Goal: Information Seeking & Learning: Learn about a topic

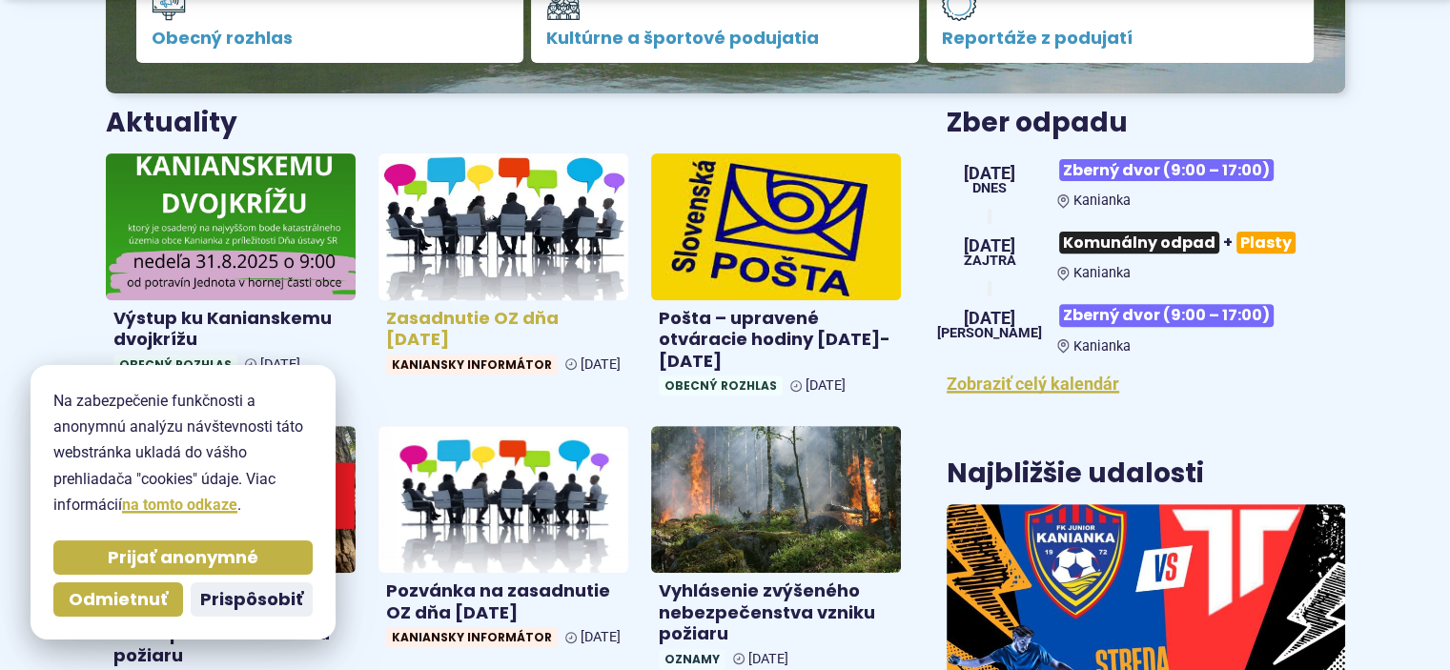
scroll to position [858, 0]
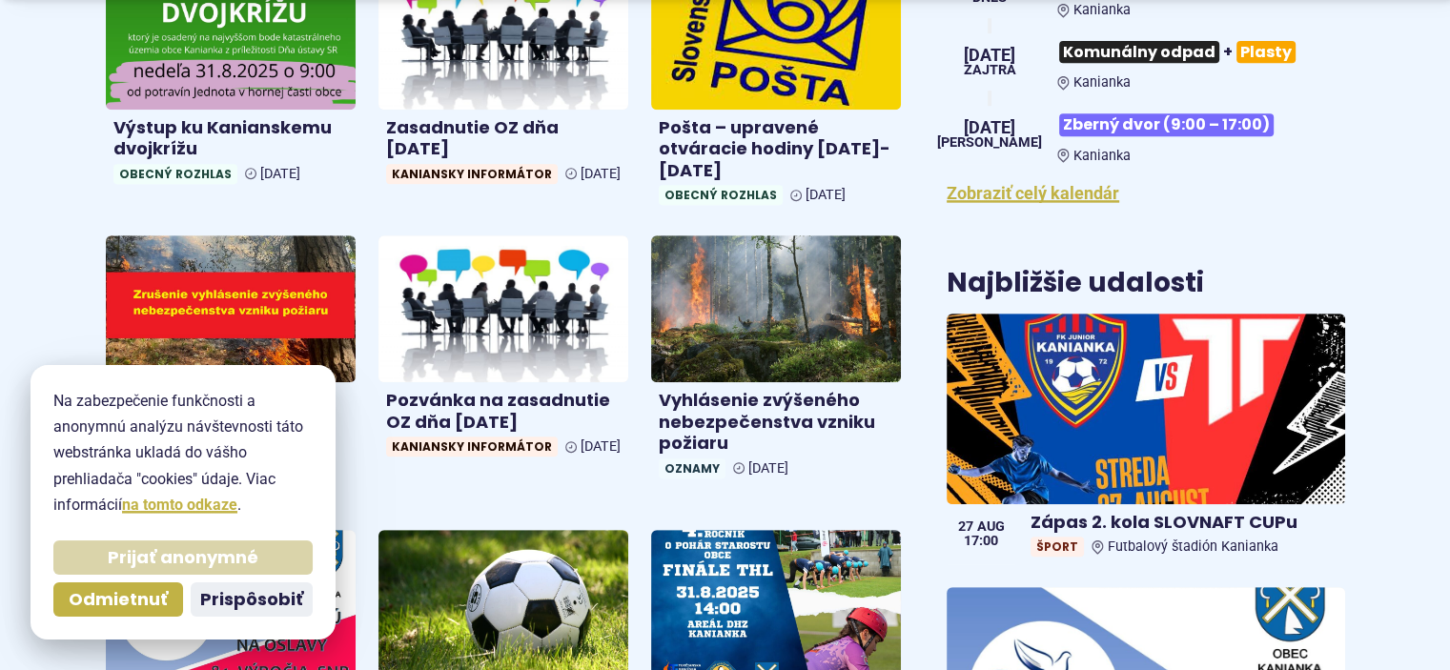
click at [91, 554] on button "Prijať anonymné" at bounding box center [182, 558] width 259 height 34
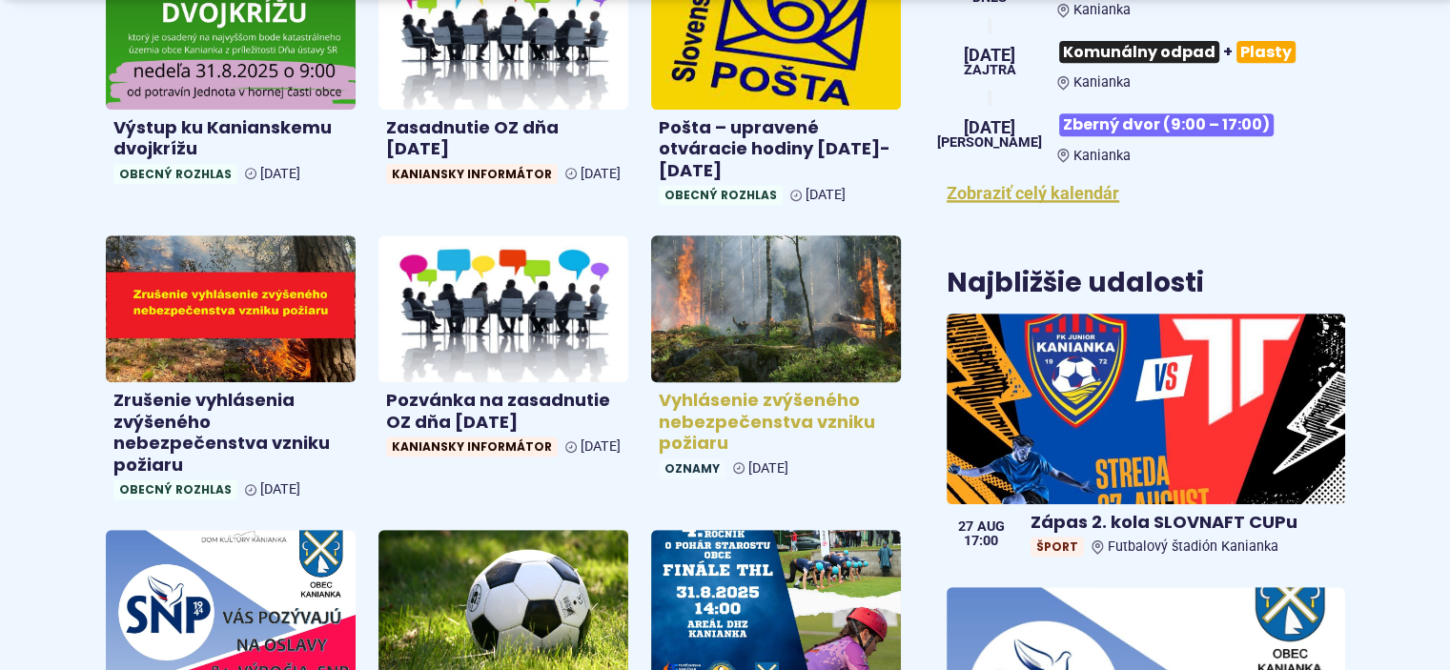
scroll to position [1144, 0]
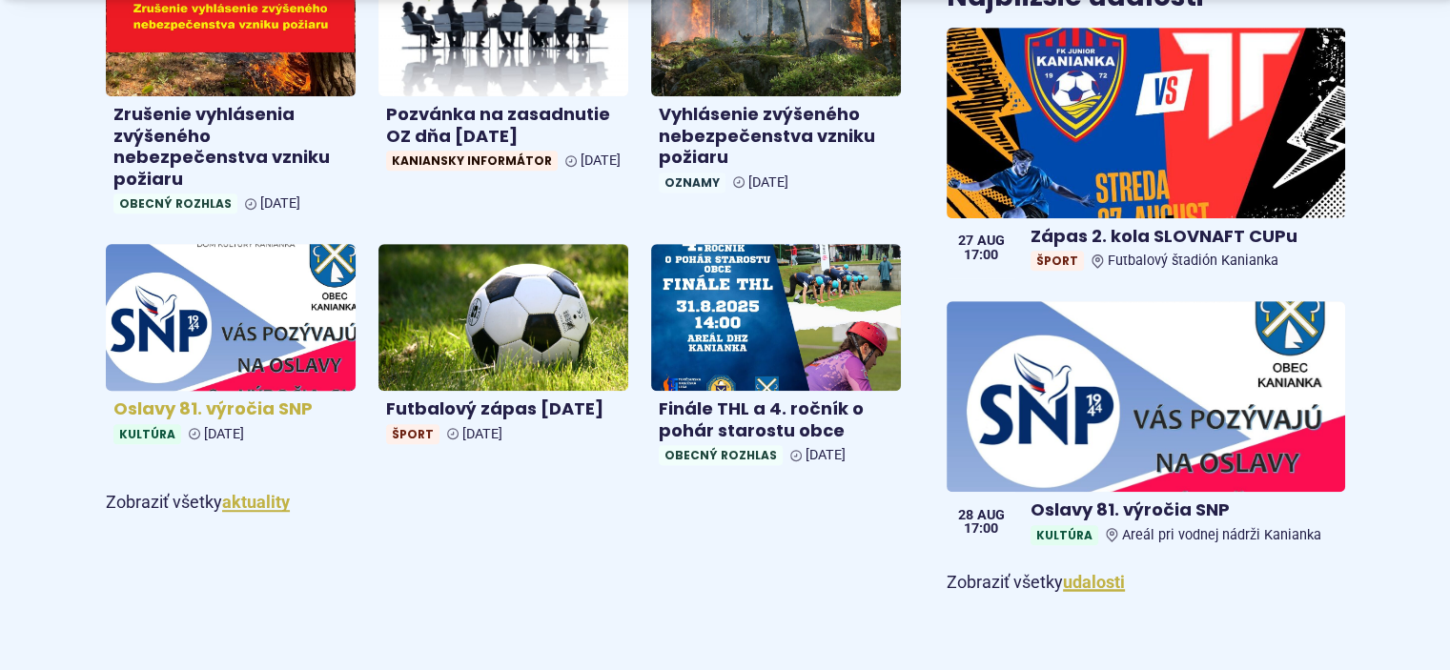
click at [275, 335] on img at bounding box center [231, 318] width 288 height 169
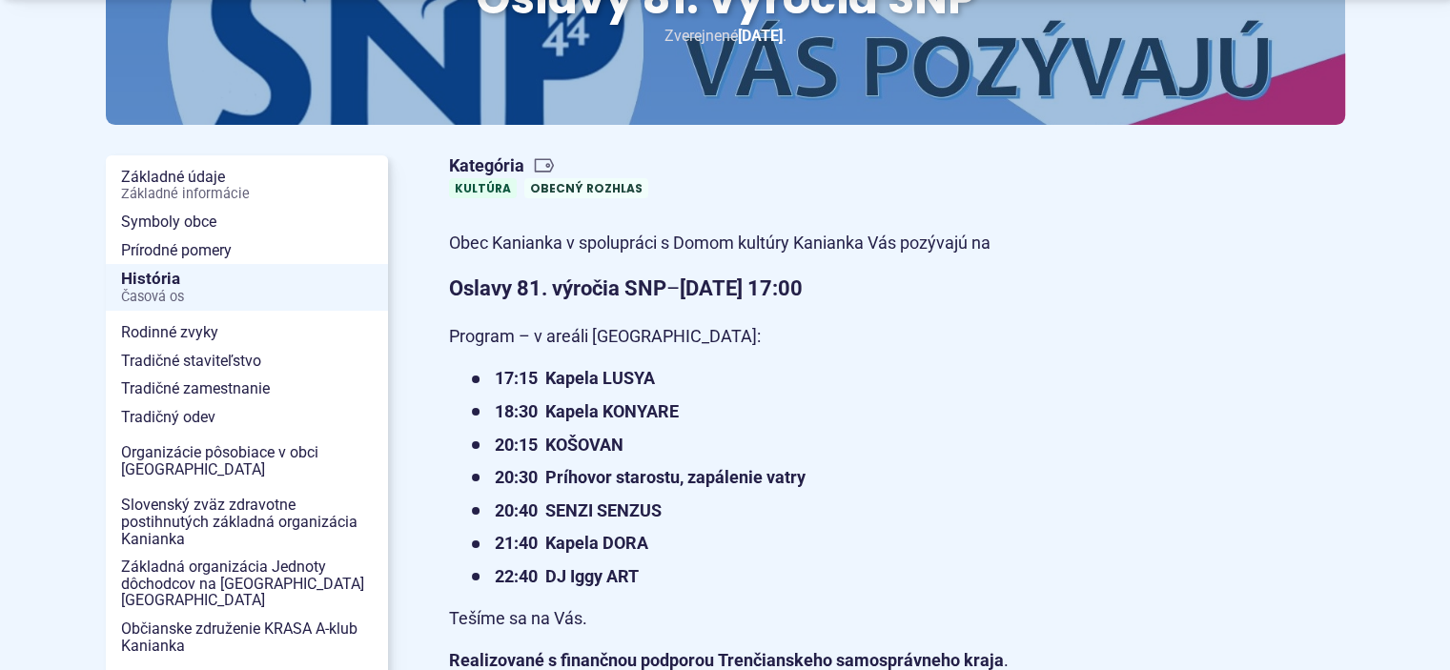
scroll to position [381, 0]
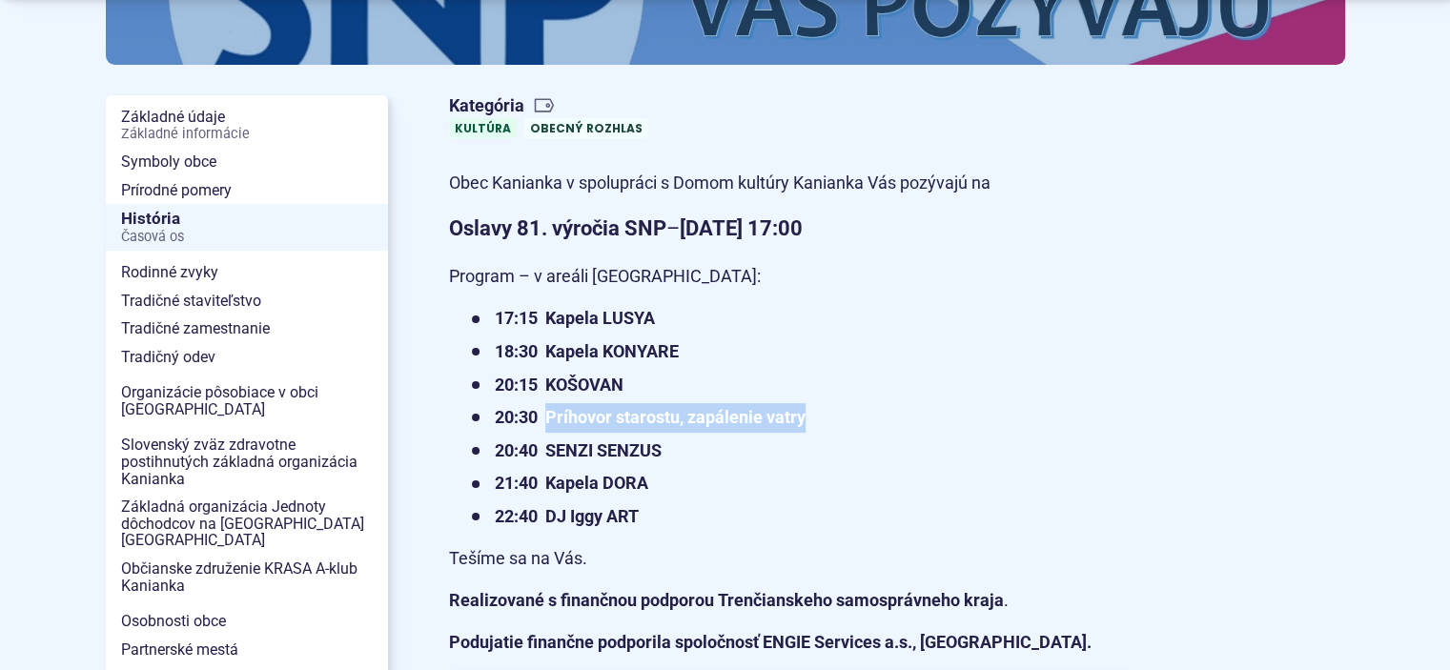
drag, startPoint x: 545, startPoint y: 427, endPoint x: 910, endPoint y: 416, distance: 364.4
click at [910, 416] on li "20:30 Príhovor starostu, zapálenie vatry" at bounding box center [799, 418] width 654 height 30
click at [789, 422] on strong "20:30 Príhovor starostu, zapálenie vatry" at bounding box center [650, 417] width 311 height 20
click at [828, 428] on li "20:30 Príhovor starostu, zapálenie vatry" at bounding box center [799, 418] width 654 height 30
drag, startPoint x: 690, startPoint y: 446, endPoint x: 794, endPoint y: 448, distance: 103.9
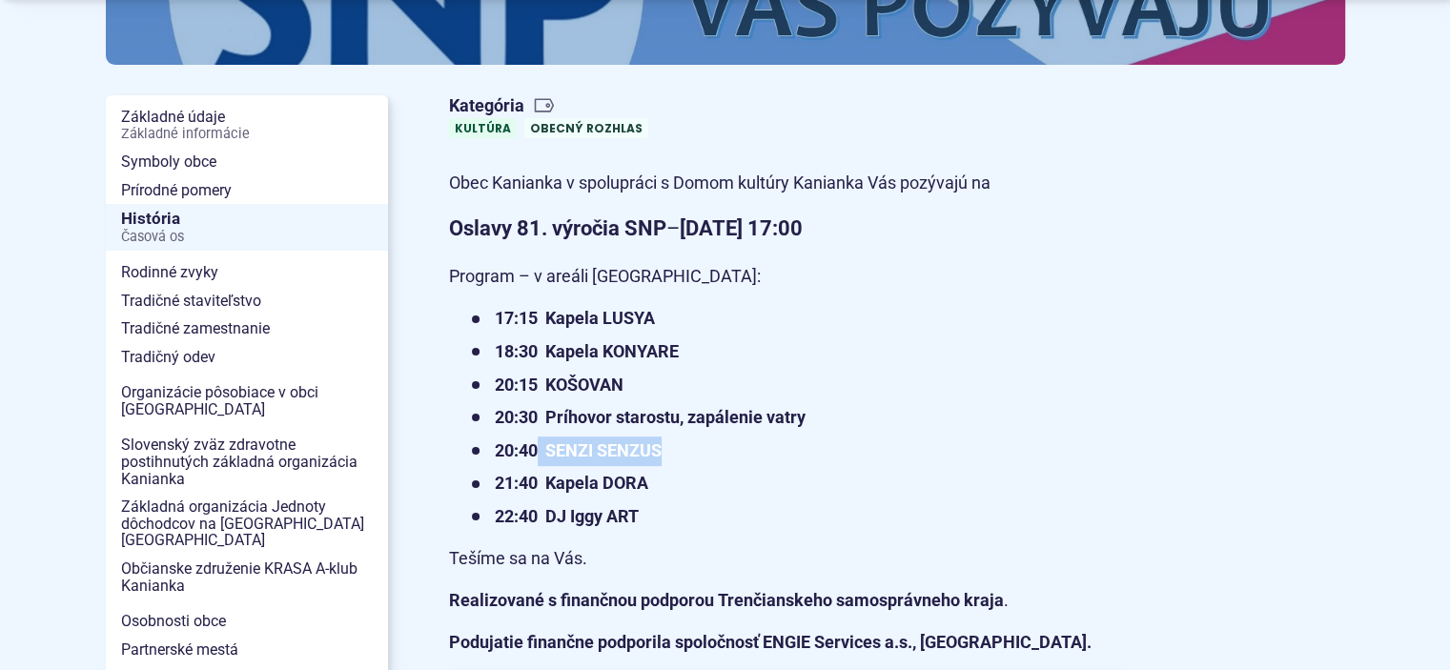
click at [794, 448] on li "20:40 SENZI SENZUS" at bounding box center [799, 452] width 654 height 30
drag, startPoint x: 561, startPoint y: 500, endPoint x: 774, endPoint y: 498, distance: 213.6
click at [606, 500] on ul "17:15 Kapela LUSYA 18:30 Kapela KONYARE 20:15 [GEOGRAPHIC_DATA] 20:30 Príhovor …" at bounding box center [787, 417] width 677 height 227
drag, startPoint x: 774, startPoint y: 498, endPoint x: 793, endPoint y: 498, distance: 19.1
click at [793, 498] on li "21:40 Kapela DORA" at bounding box center [799, 484] width 654 height 30
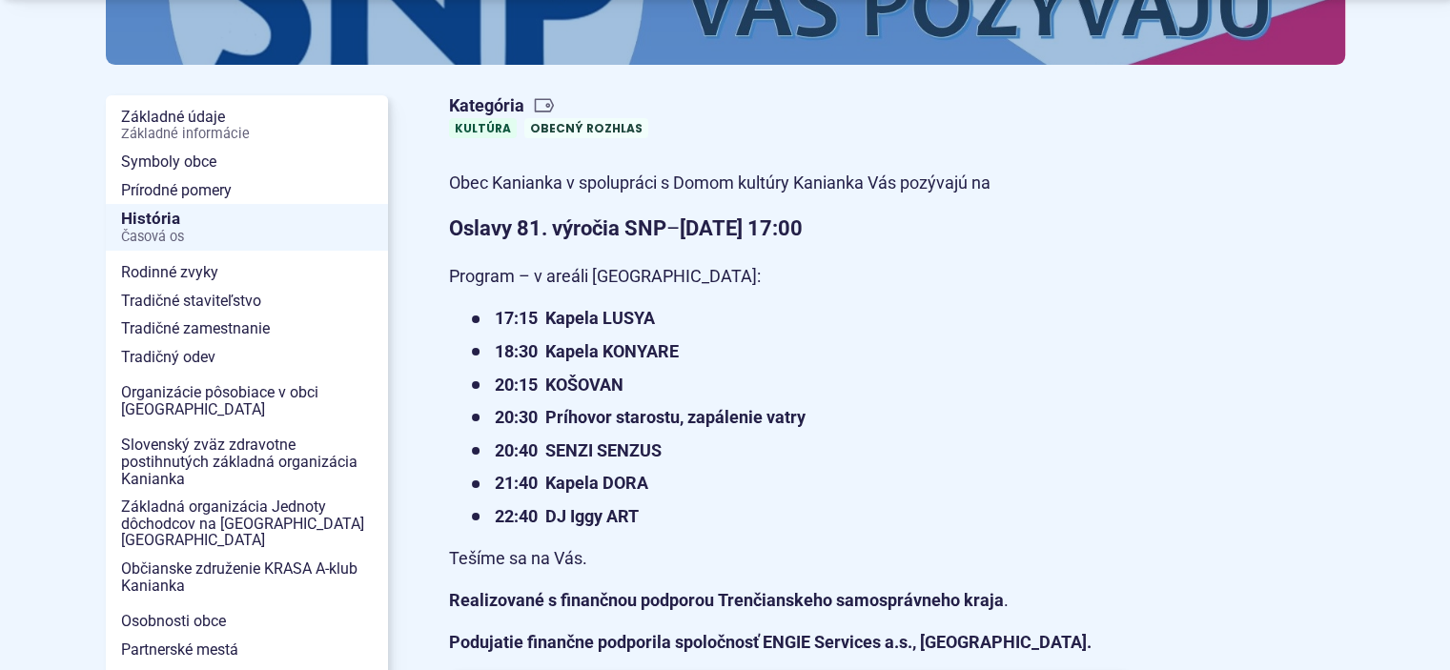
click at [793, 498] on li "21:40 Kapela DORA" at bounding box center [799, 484] width 654 height 30
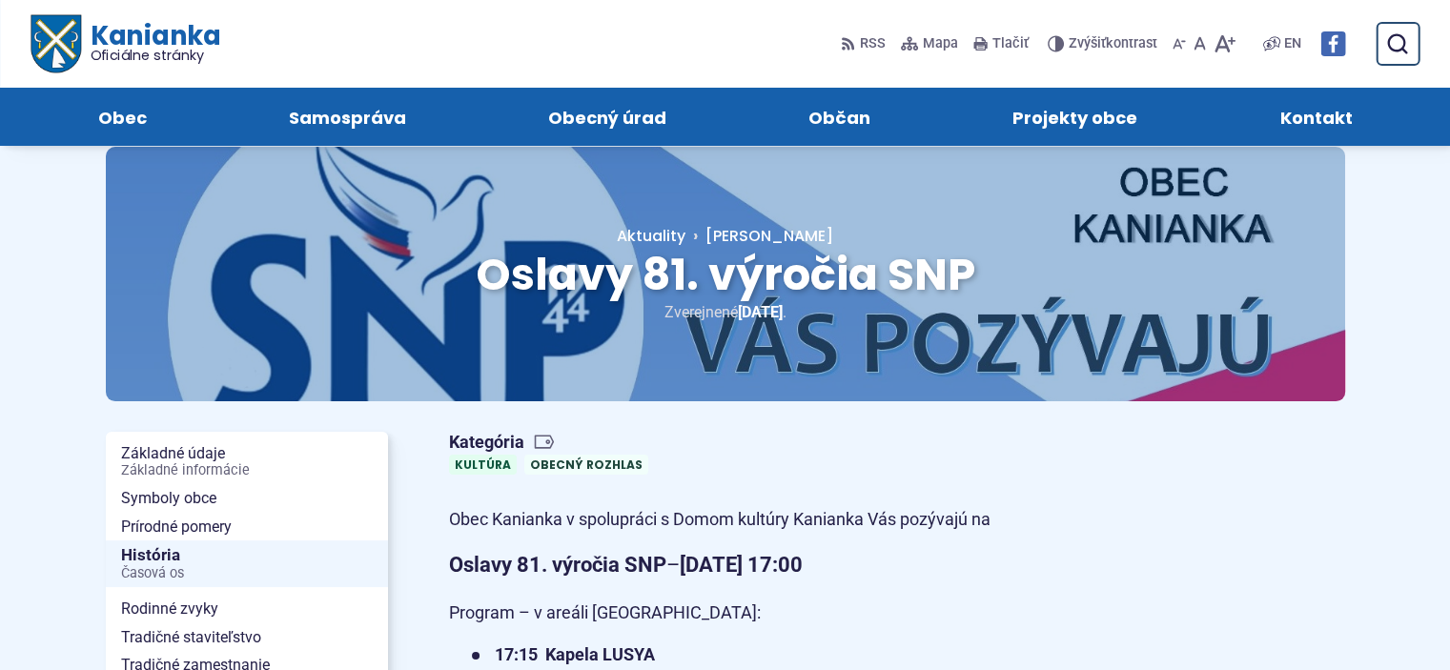
scroll to position [0, 0]
